Goal: Book appointment/travel/reservation

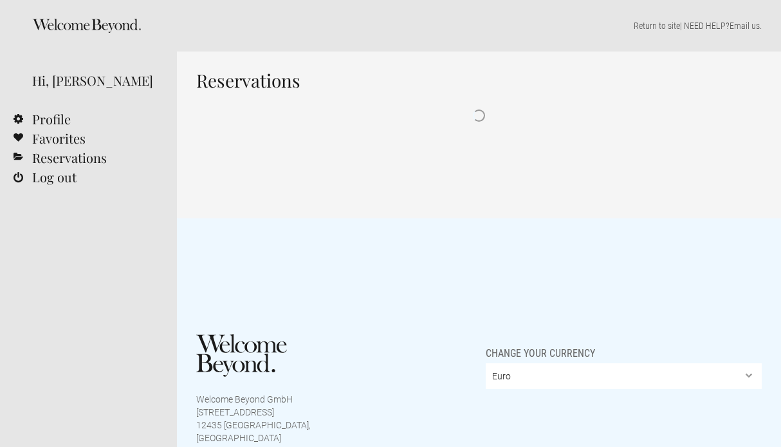
select select "EUR"
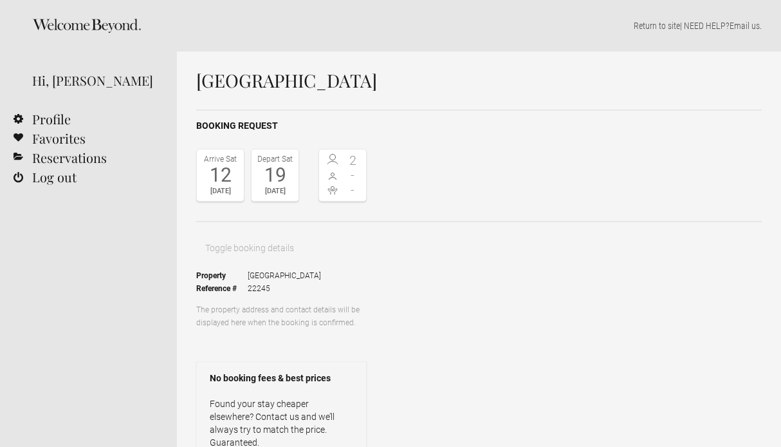
select select "EUR"
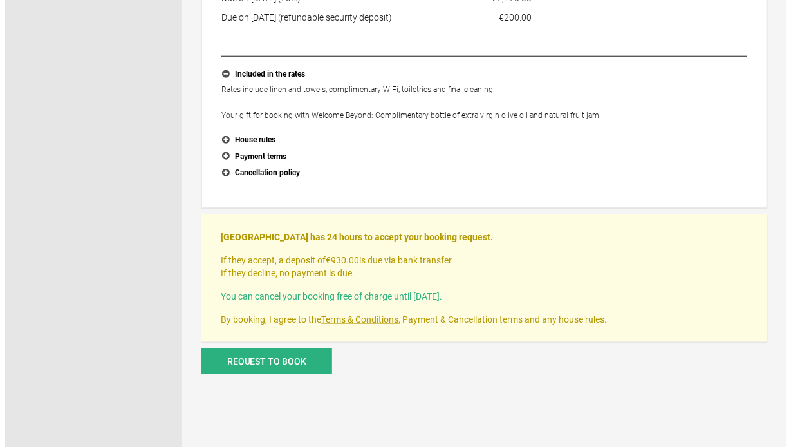
scroll to position [485, 0]
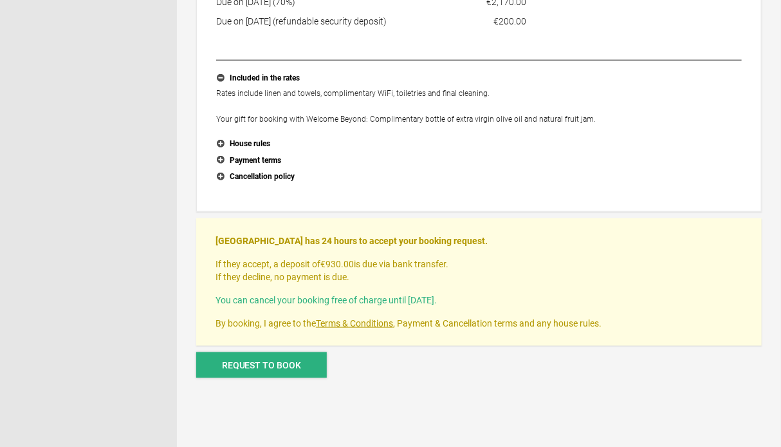
click at [272, 370] on span "Request to book" at bounding box center [262, 365] width 80 height 10
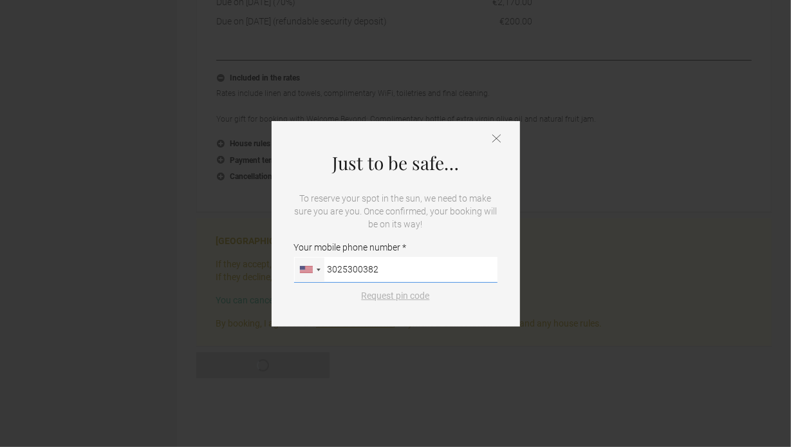
type input "3025300382"
click at [393, 295] on button "Request pin code" at bounding box center [396, 295] width 84 height 13
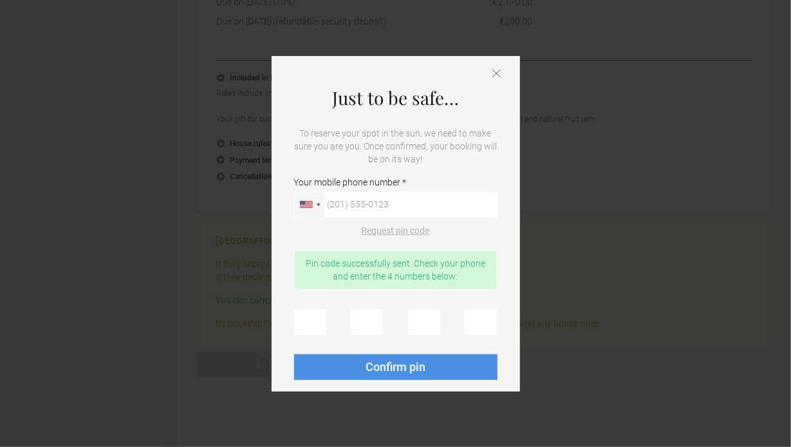
click at [396, 230] on button "Request pin code" at bounding box center [396, 230] width 84 height 13
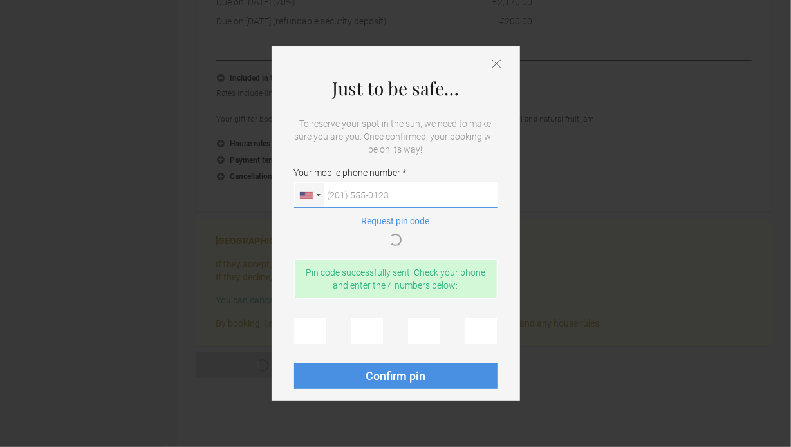
click at [351, 194] on input "Your mobile phone number Germany (Deutschland) +49 United States +1 United King…" at bounding box center [395, 195] width 203 height 26
type input "302"
click at [244, 433] on div "Just to be safe… To reserve your spot in the sun, we need to make sure you are …" at bounding box center [395, 223] width 791 height 447
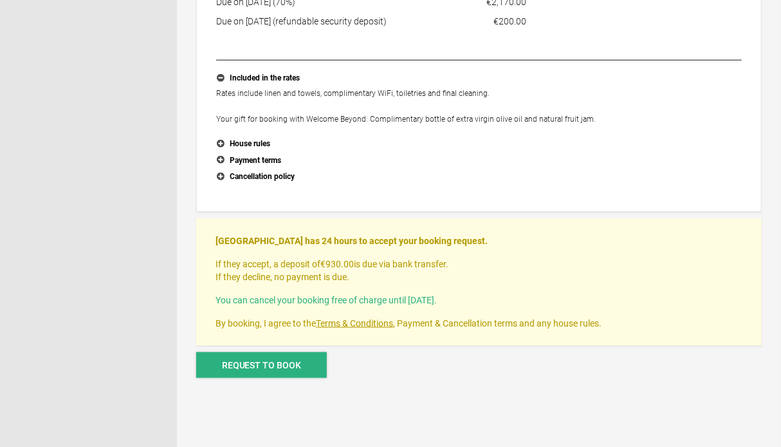
click at [273, 360] on button "Request to book" at bounding box center [261, 365] width 131 height 26
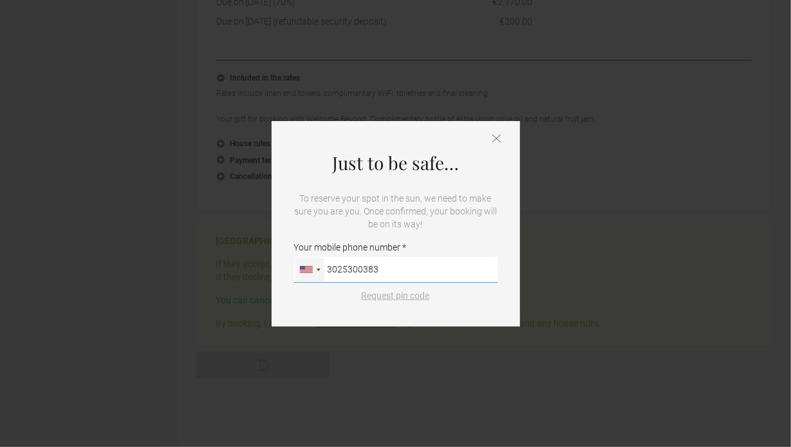
type input "3025300383"
click at [387, 297] on button "Request pin code" at bounding box center [396, 295] width 84 height 13
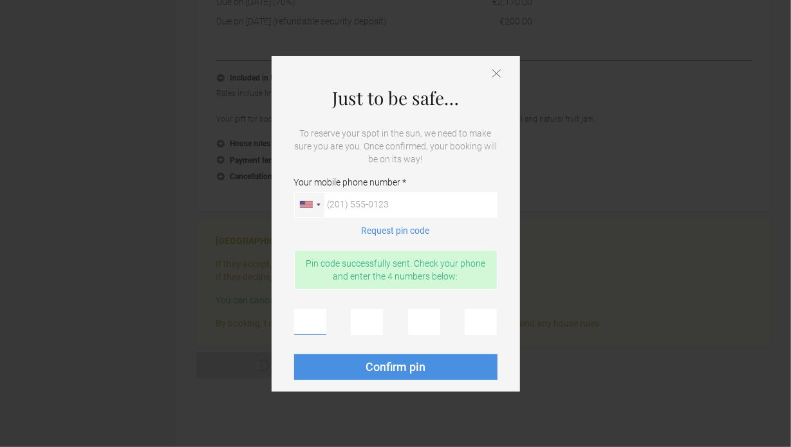
click at [322, 323] on input "text" at bounding box center [310, 322] width 32 height 26
type input "9"
type input "2"
type input "3"
type input "4"
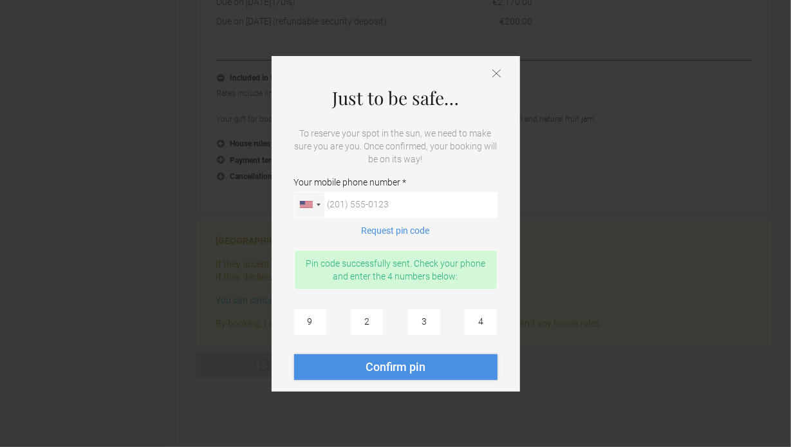
click at [400, 367] on span "Confirm pin" at bounding box center [396, 367] width 60 height 14
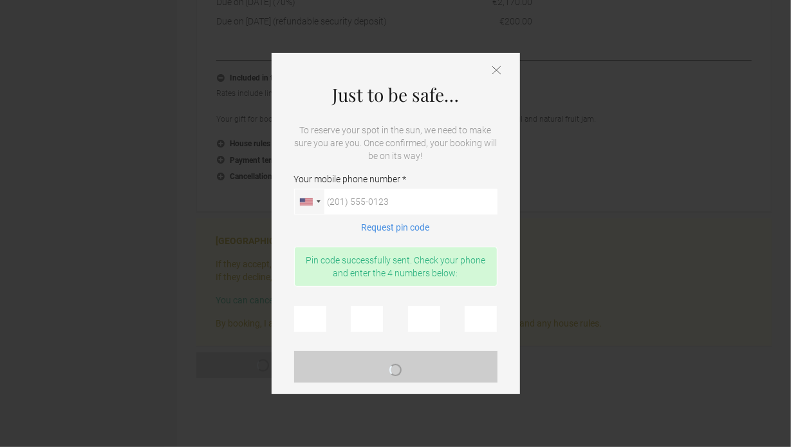
scroll to position [0, 0]
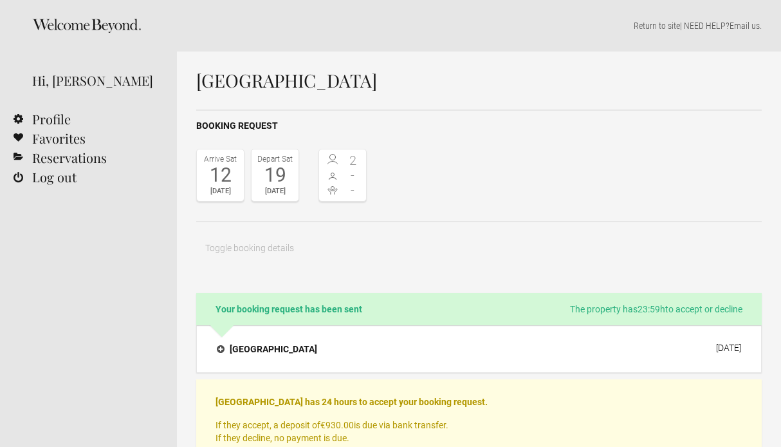
select select "EUR"
